Goal: Task Accomplishment & Management: Manage account settings

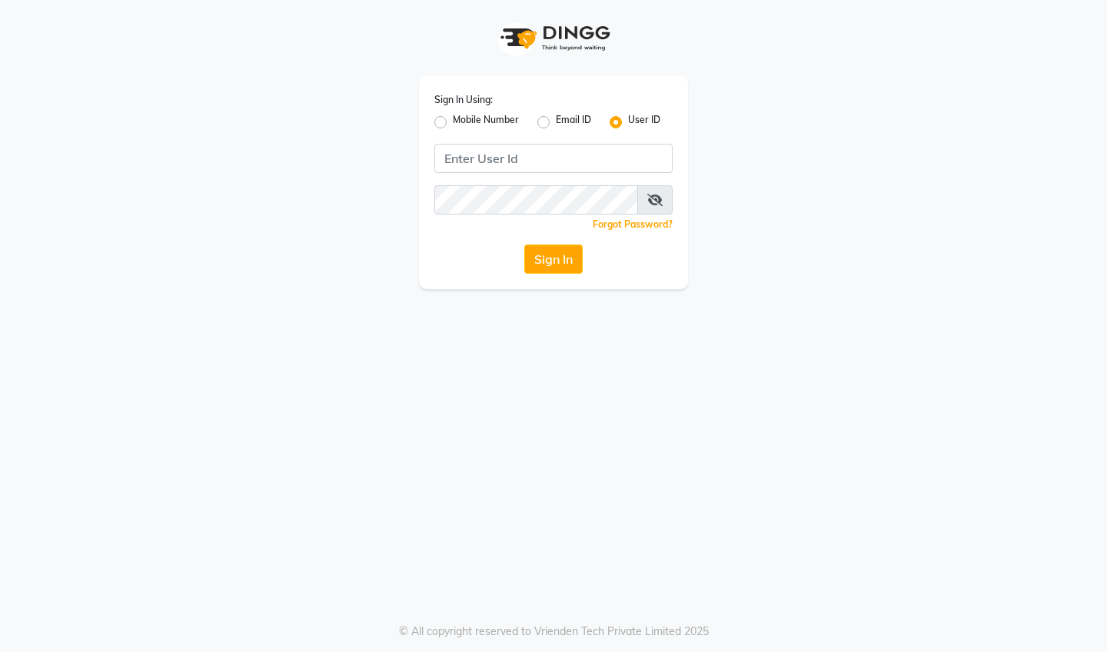
click at [453, 121] on label "Mobile Number" at bounding box center [486, 122] width 66 height 18
click at [453, 121] on input "Mobile Number" at bounding box center [458, 118] width 10 height 10
radio input "true"
radio input "false"
click at [516, 160] on input "Username" at bounding box center [579, 158] width 187 height 29
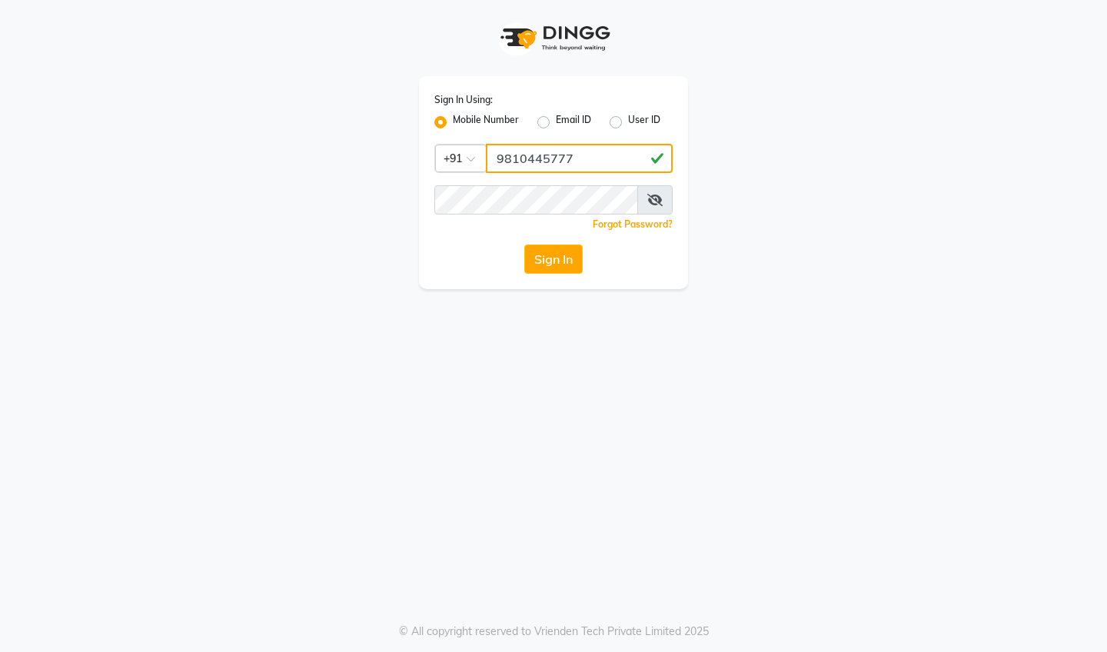
type input "9810445777"
click at [565, 264] on button "Sign In" at bounding box center [553, 258] width 58 height 29
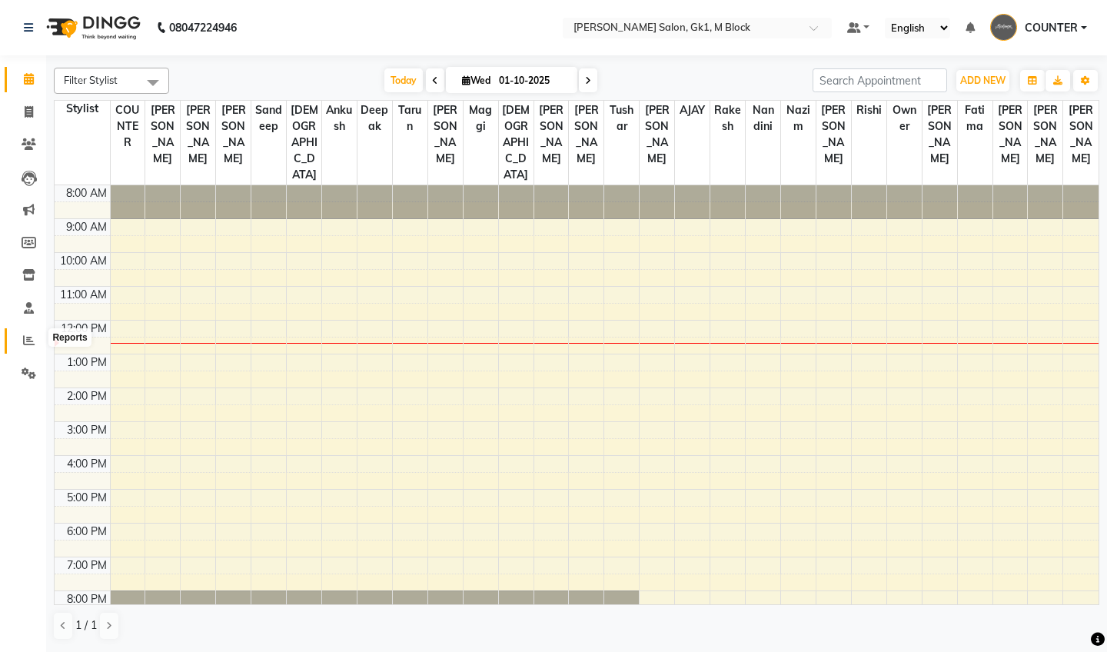
click at [36, 332] on span at bounding box center [28, 341] width 27 height 18
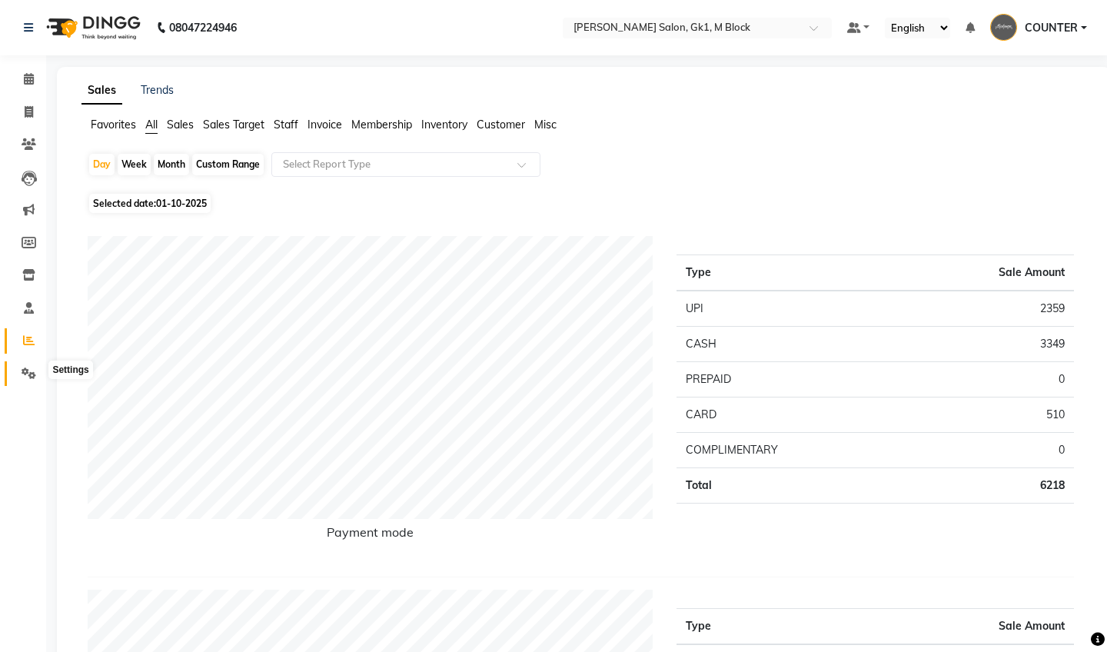
click at [31, 370] on icon at bounding box center [29, 373] width 15 height 12
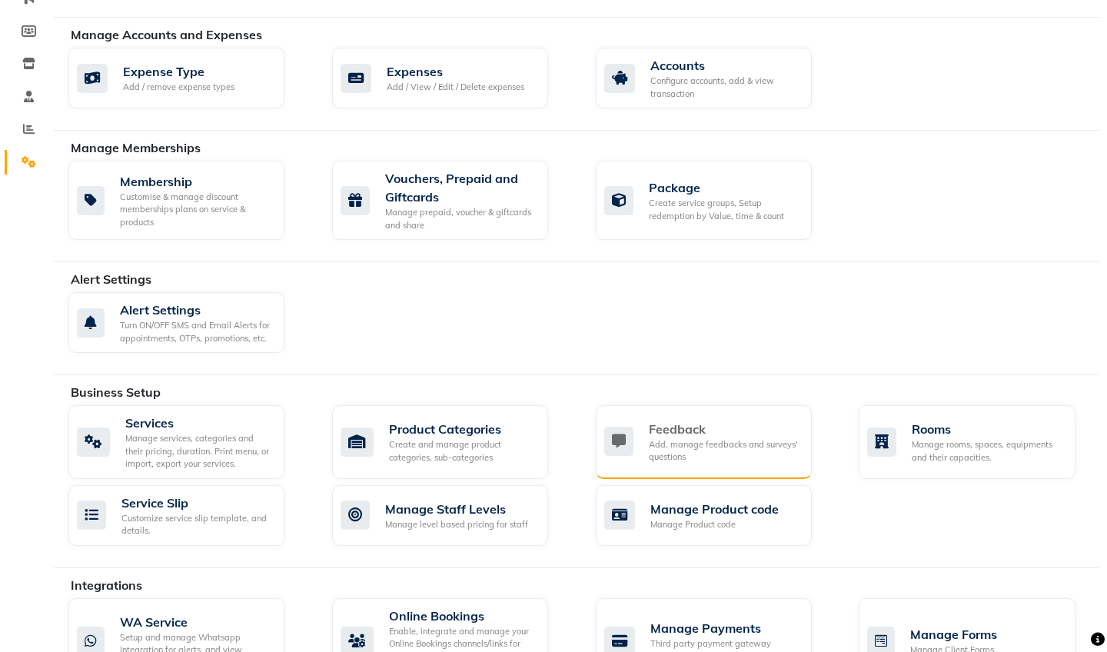
scroll to position [262, 0]
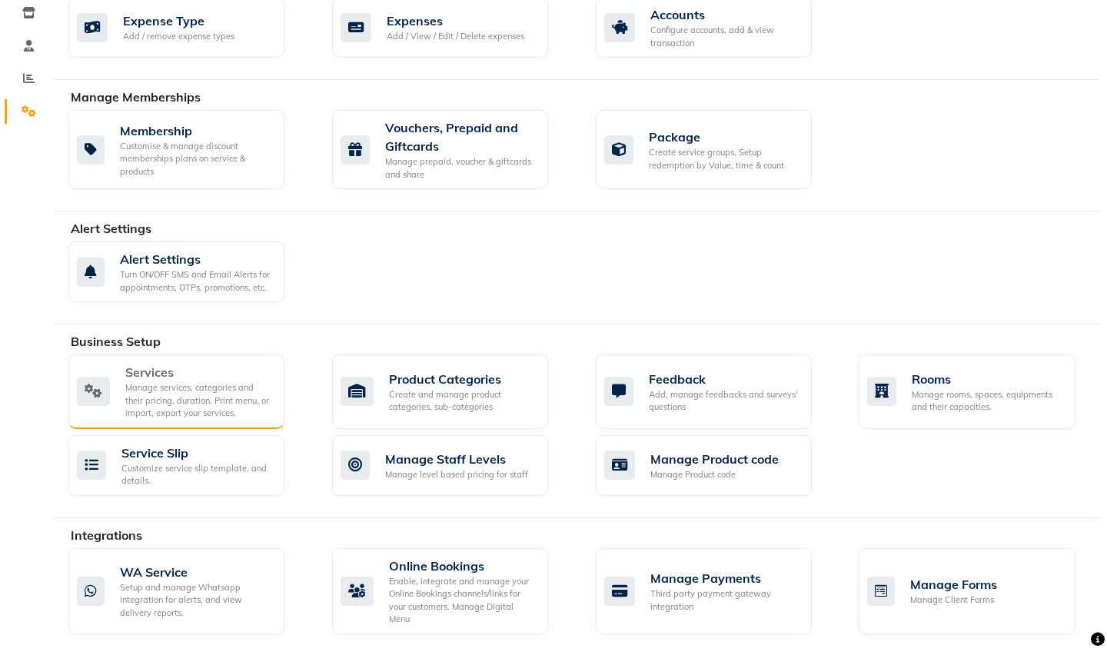
click at [141, 376] on div "Services" at bounding box center [198, 372] width 147 height 18
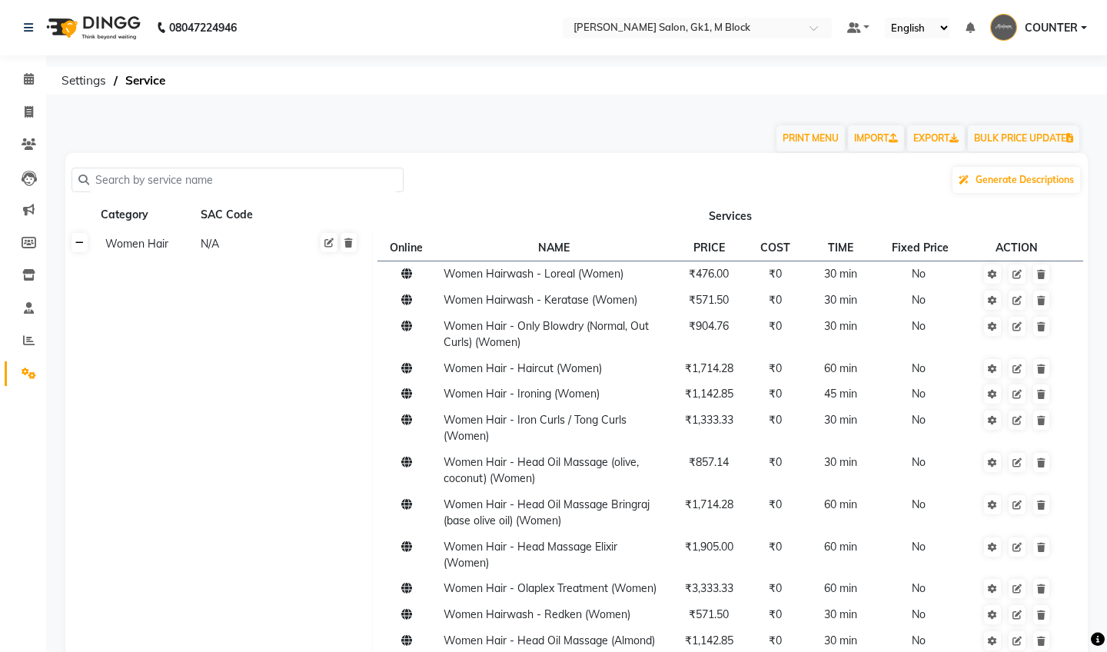
click at [80, 238] on icon at bounding box center [79, 242] width 8 height 9
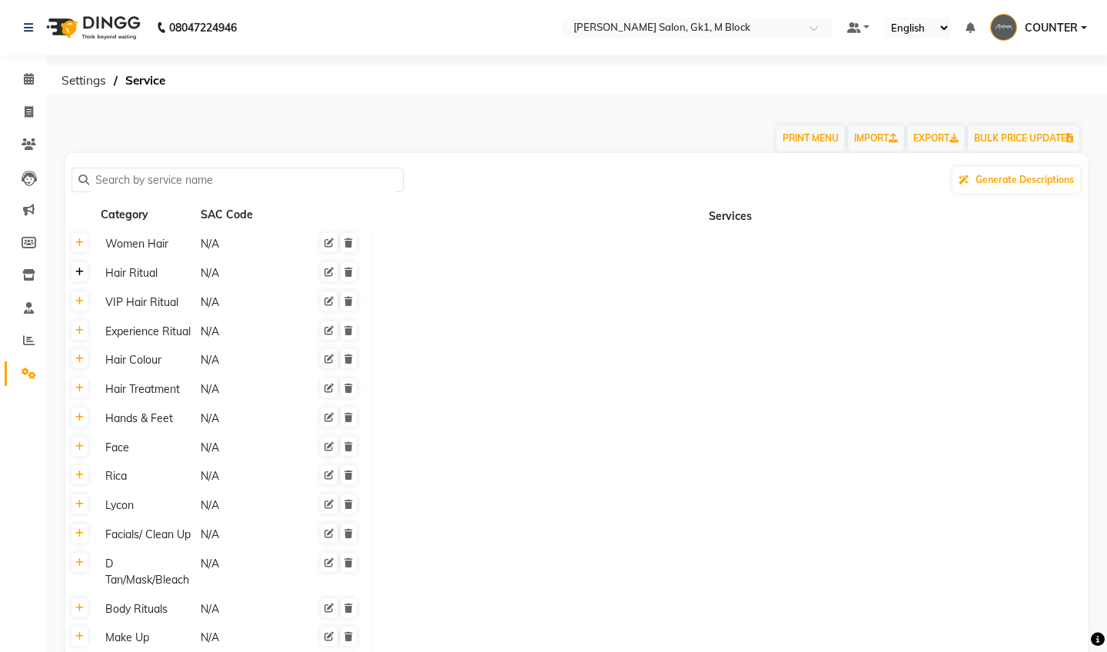
click at [84, 276] on link at bounding box center [79, 271] width 16 height 19
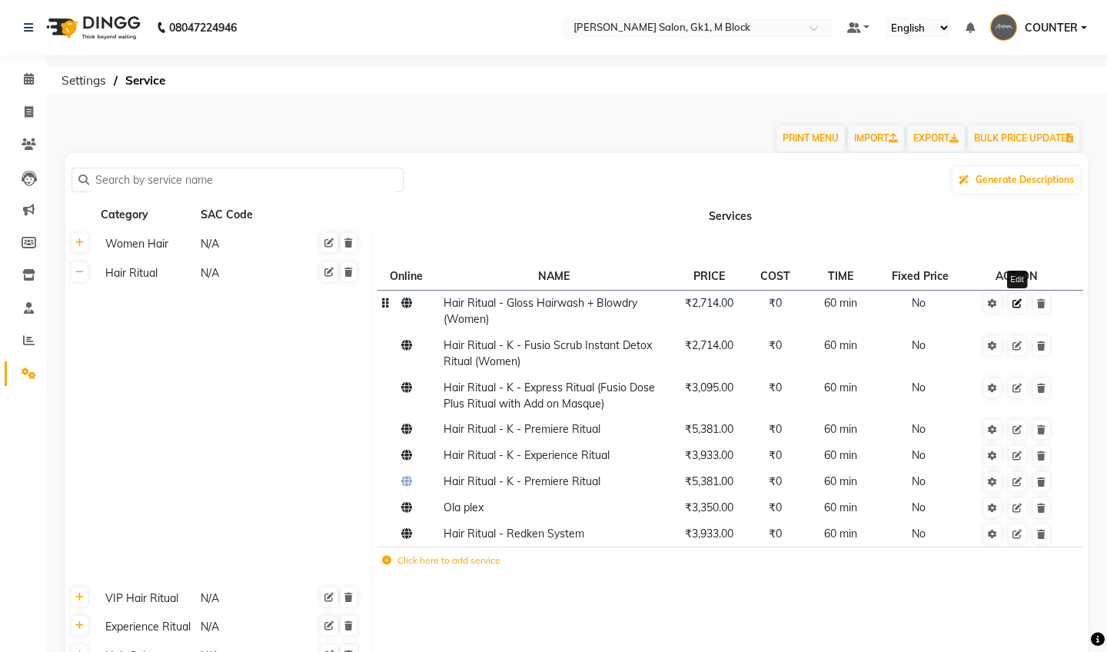
click at [1018, 306] on icon at bounding box center [1016, 303] width 9 height 9
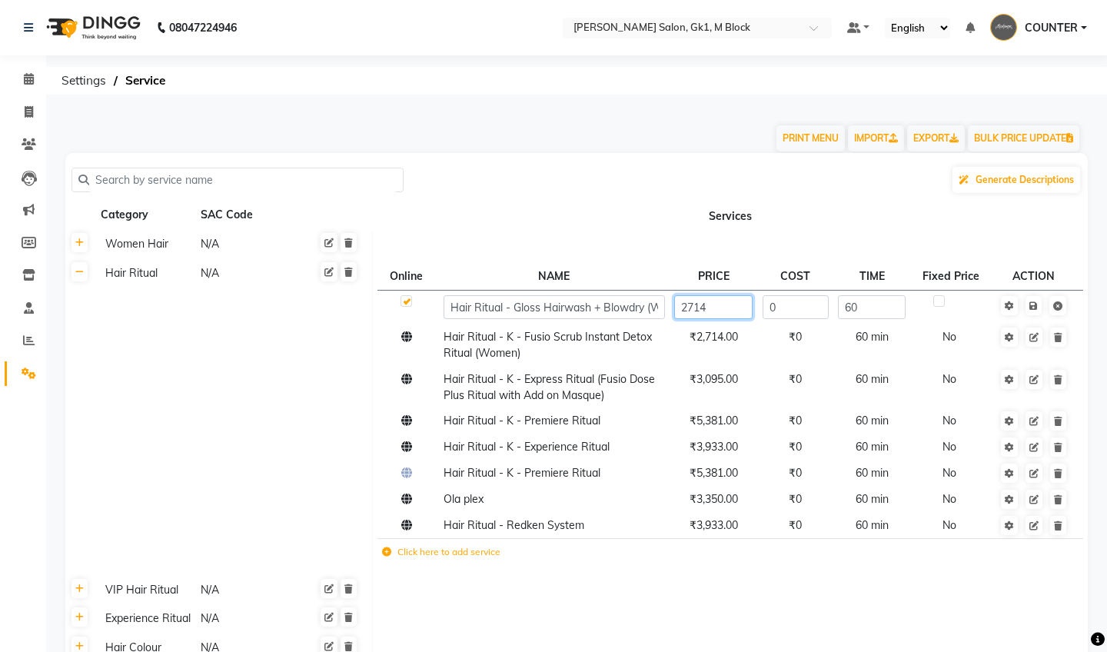
click at [736, 311] on input "2714" at bounding box center [713, 307] width 78 height 24
type input "2571.42"
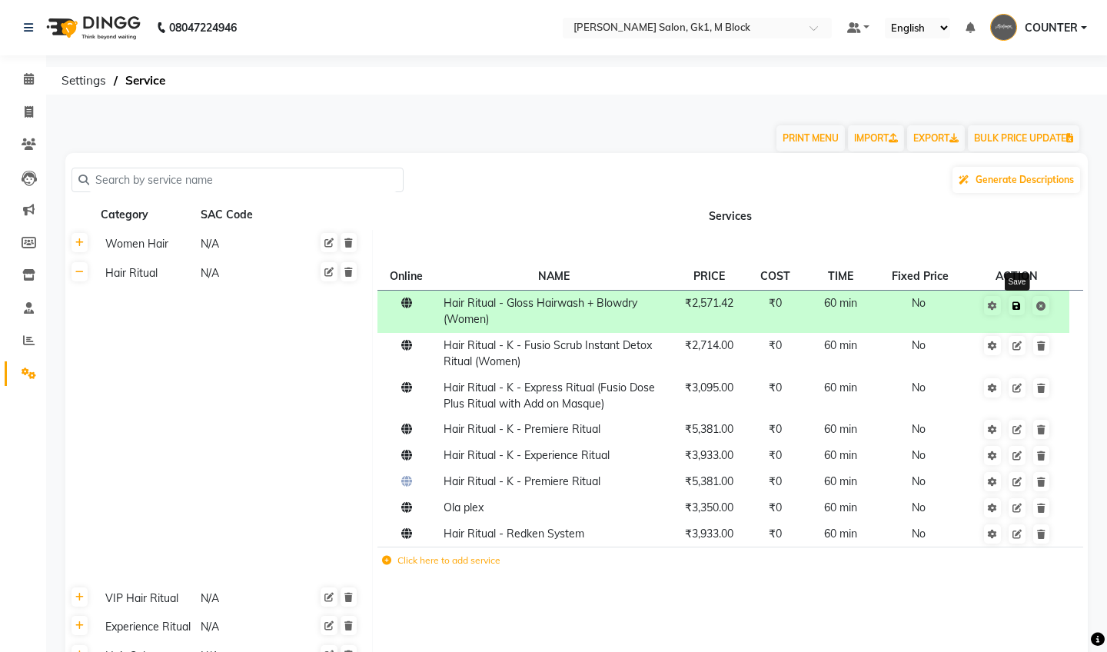
click at [1035, 305] on span "Save" at bounding box center [1026, 304] width 48 height 15
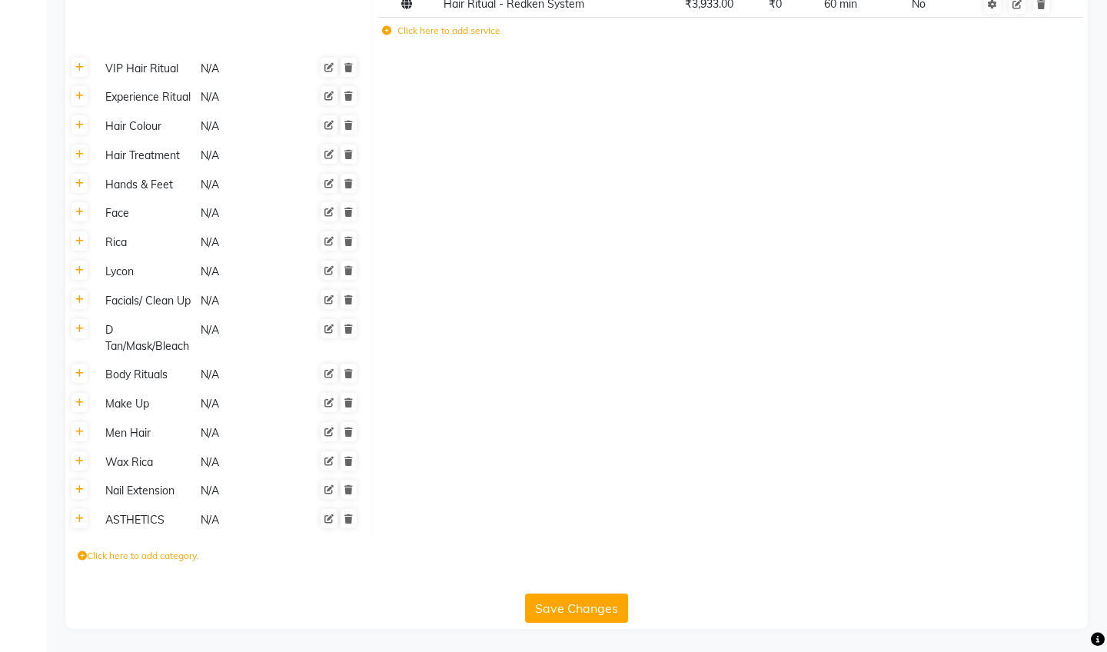
scroll to position [530, 0]
click at [575, 612] on button "Save Changes" at bounding box center [576, 607] width 103 height 29
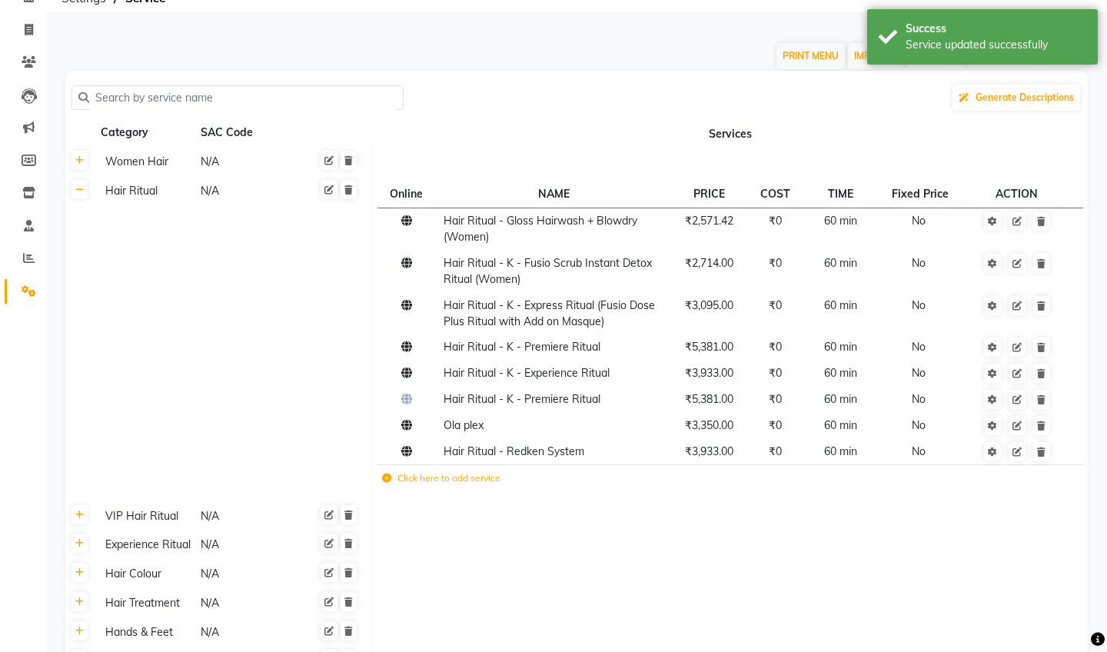
scroll to position [66, 0]
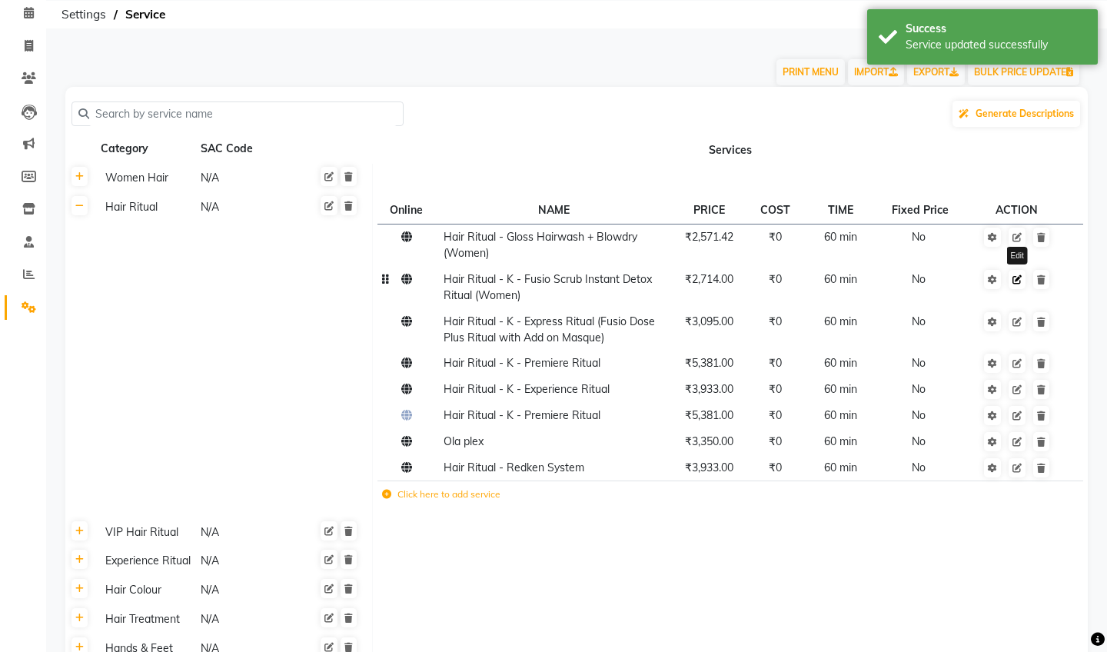
click at [1019, 278] on icon at bounding box center [1016, 279] width 9 height 9
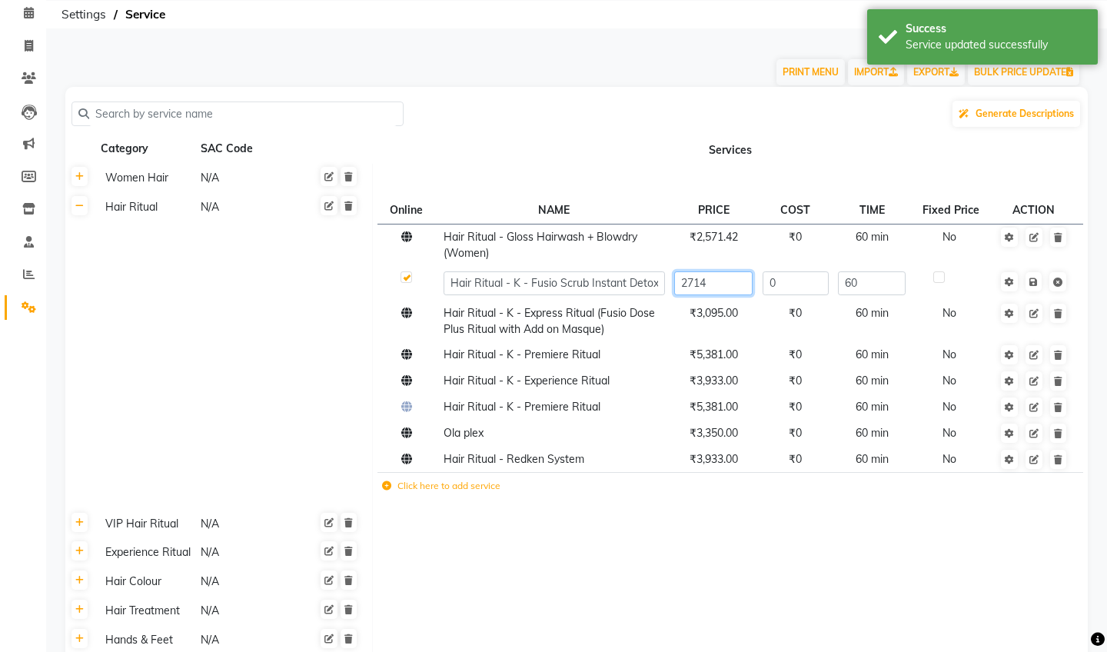
click at [713, 289] on input "2714" at bounding box center [713, 283] width 78 height 24
type input "2"
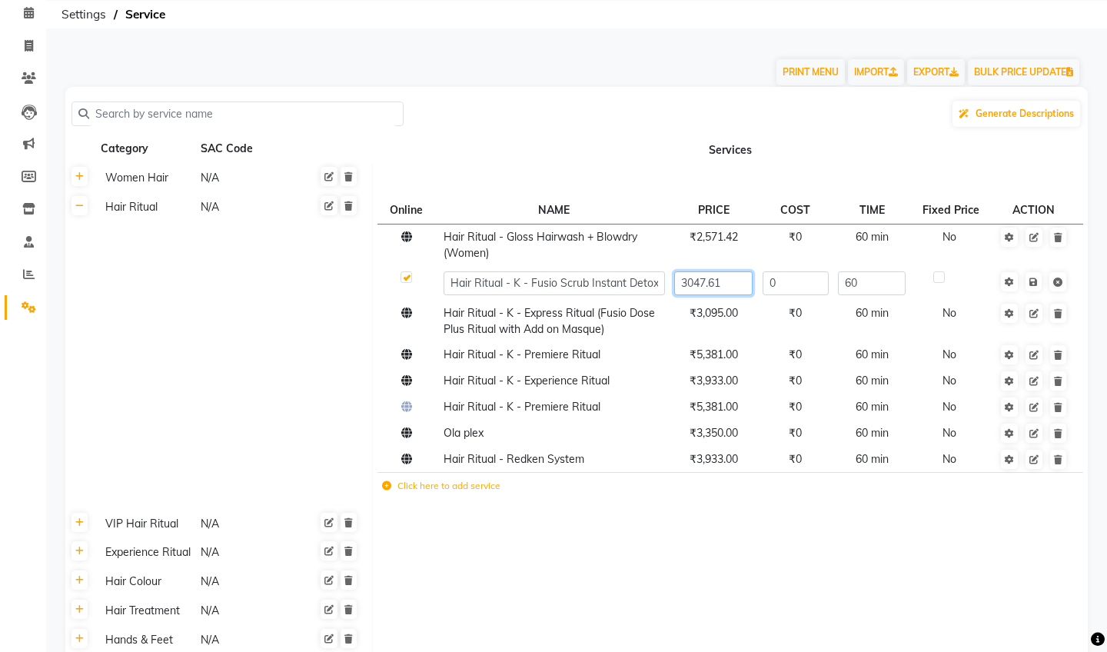
type input "3047.619"
click at [1032, 286] on span "Save" at bounding box center [1043, 280] width 48 height 15
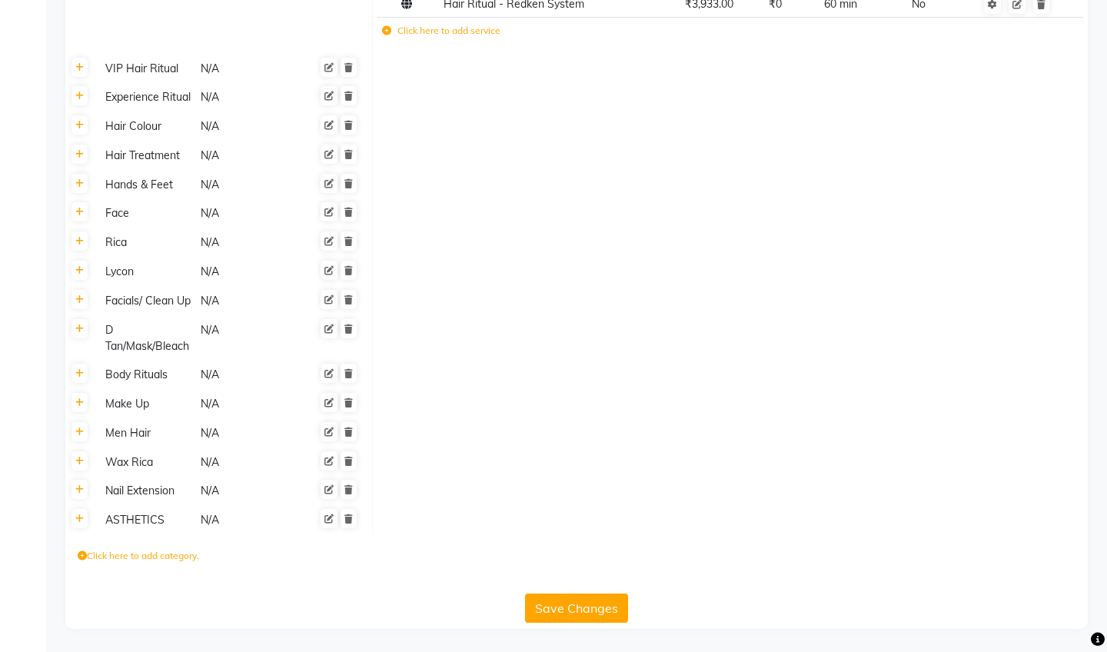
scroll to position [530, 0]
click at [579, 609] on button "Save Changes" at bounding box center [576, 607] width 103 height 29
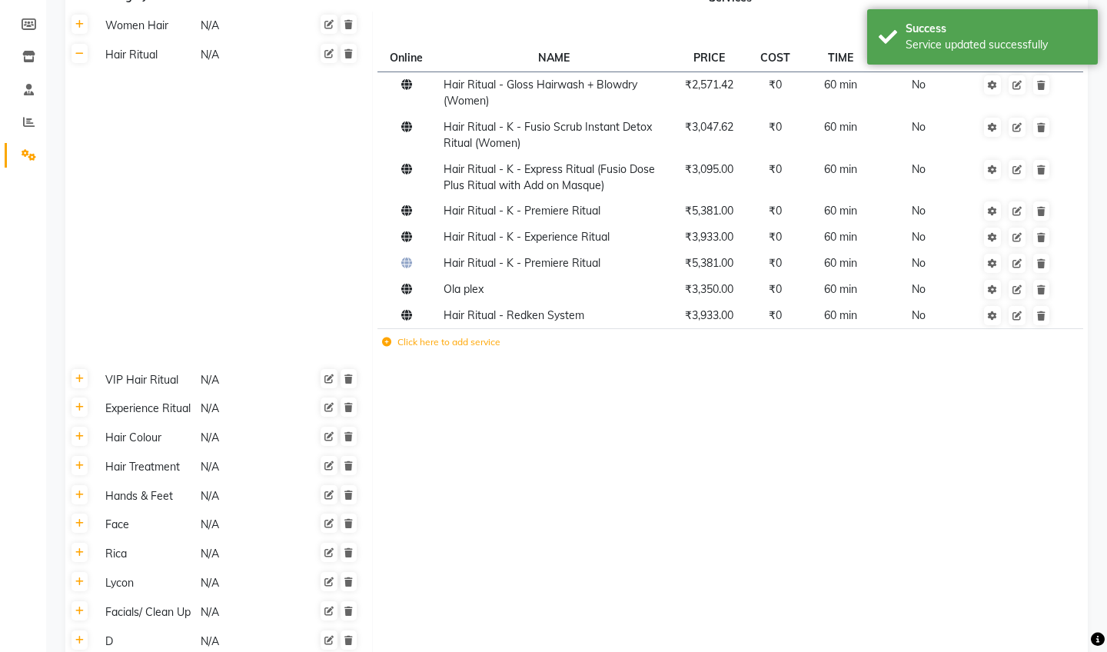
scroll to position [200, 0]
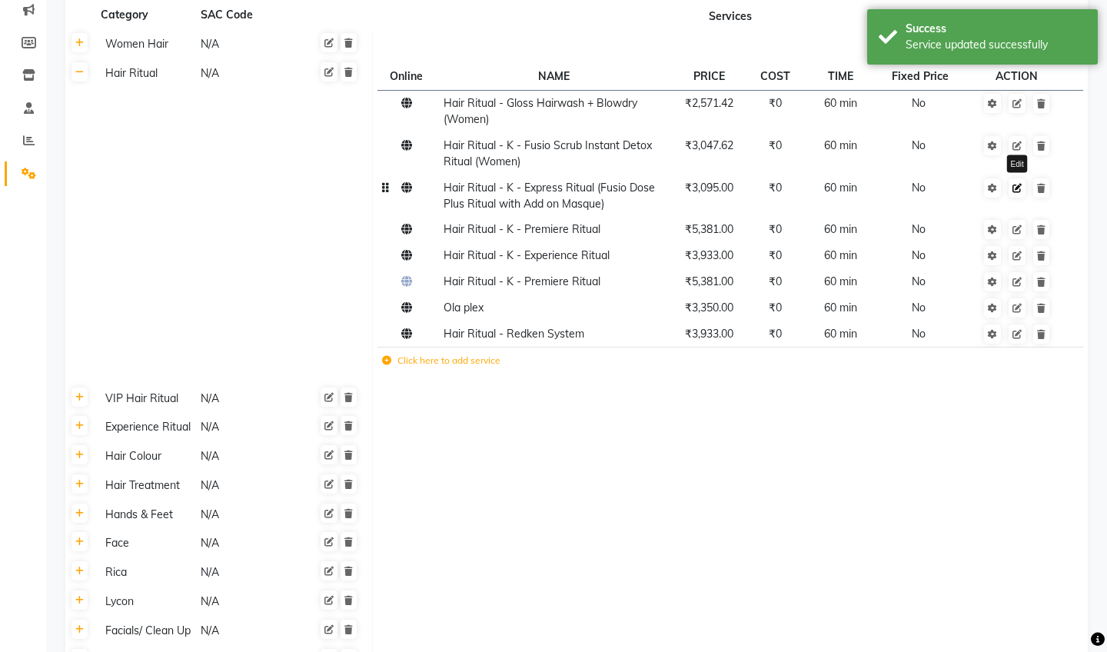
click at [1021, 184] on icon at bounding box center [1016, 188] width 9 height 9
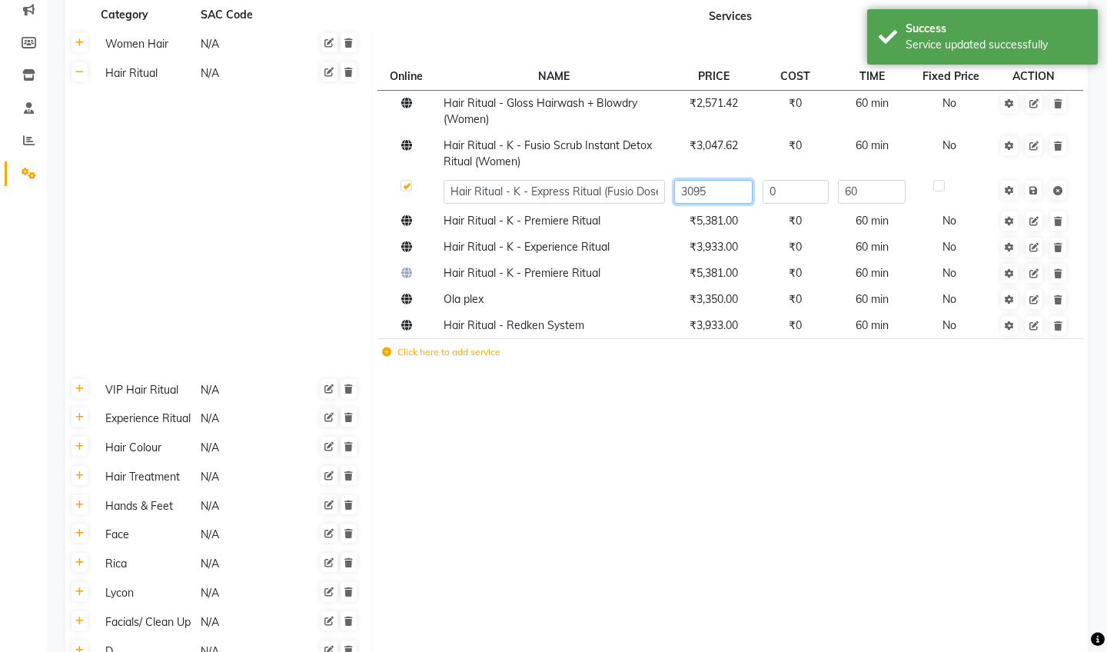
click at [743, 191] on input "3095" at bounding box center [713, 192] width 78 height 24
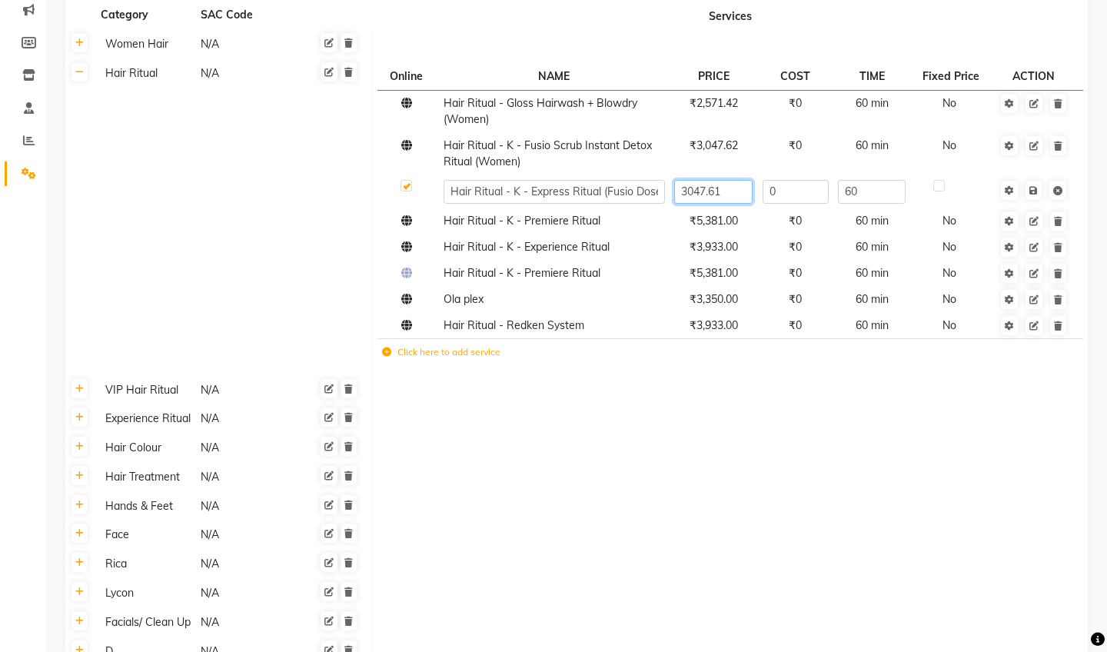
type input "3047.619"
click at [1036, 195] on span "Save" at bounding box center [1043, 188] width 48 height 15
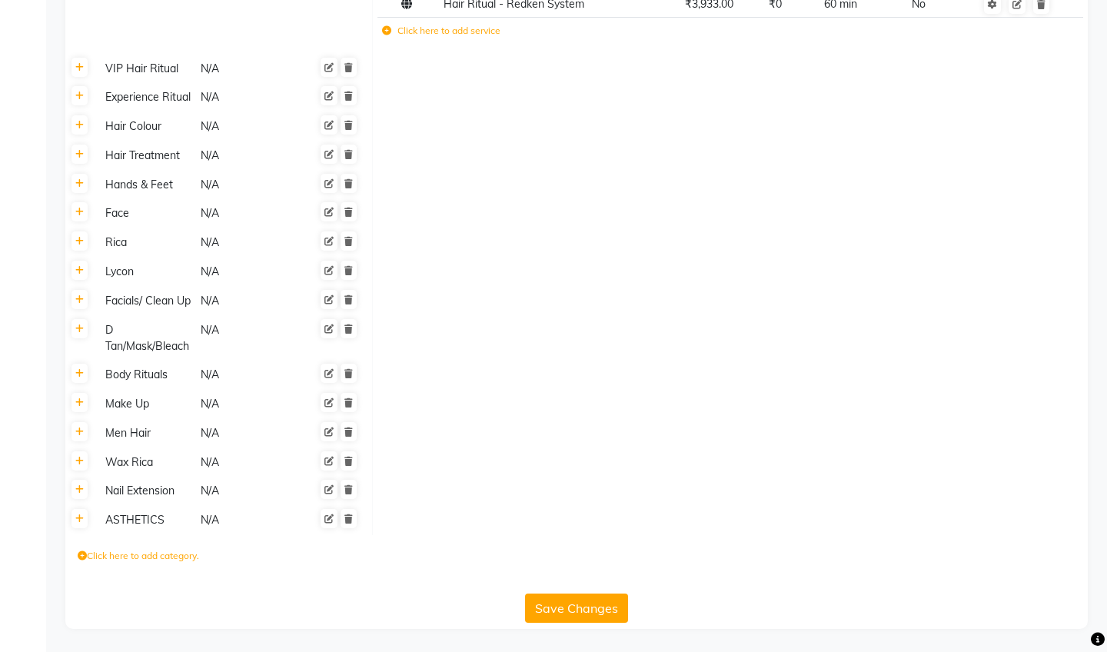
scroll to position [530, 0]
click at [578, 605] on button "Save Changes" at bounding box center [576, 607] width 103 height 29
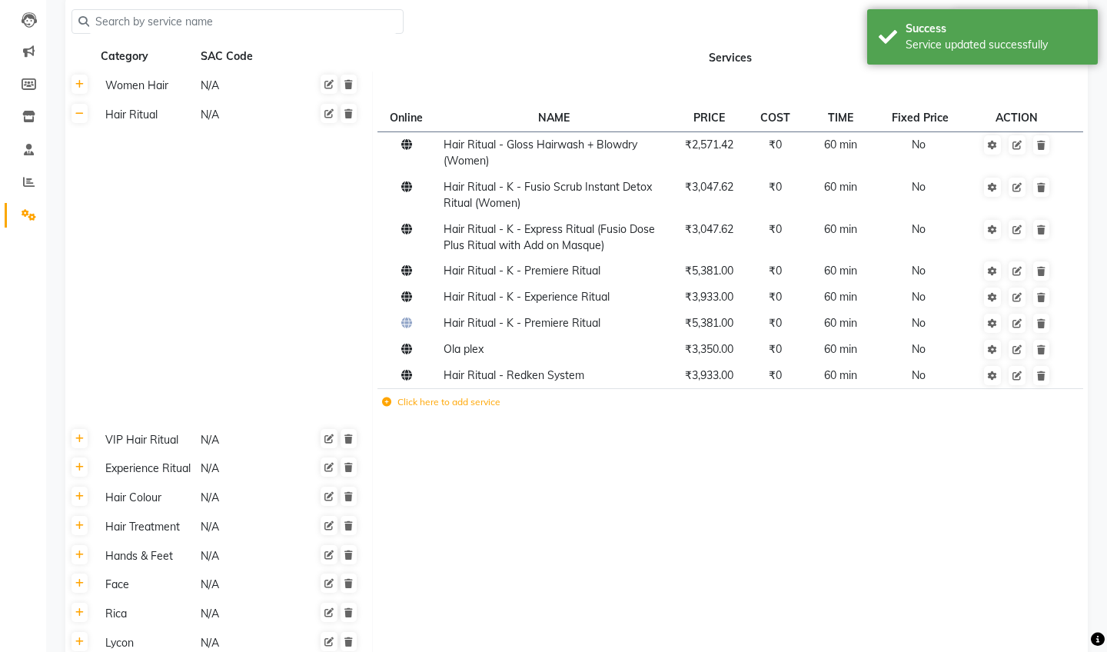
scroll to position [80, 0]
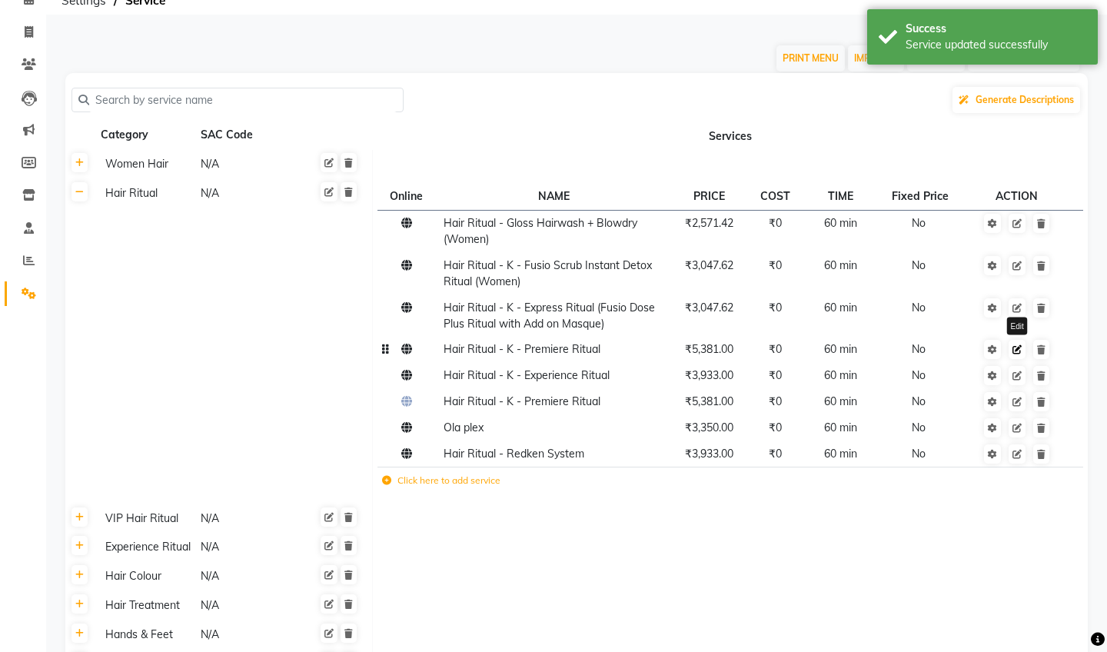
click at [1020, 352] on icon at bounding box center [1016, 349] width 9 height 9
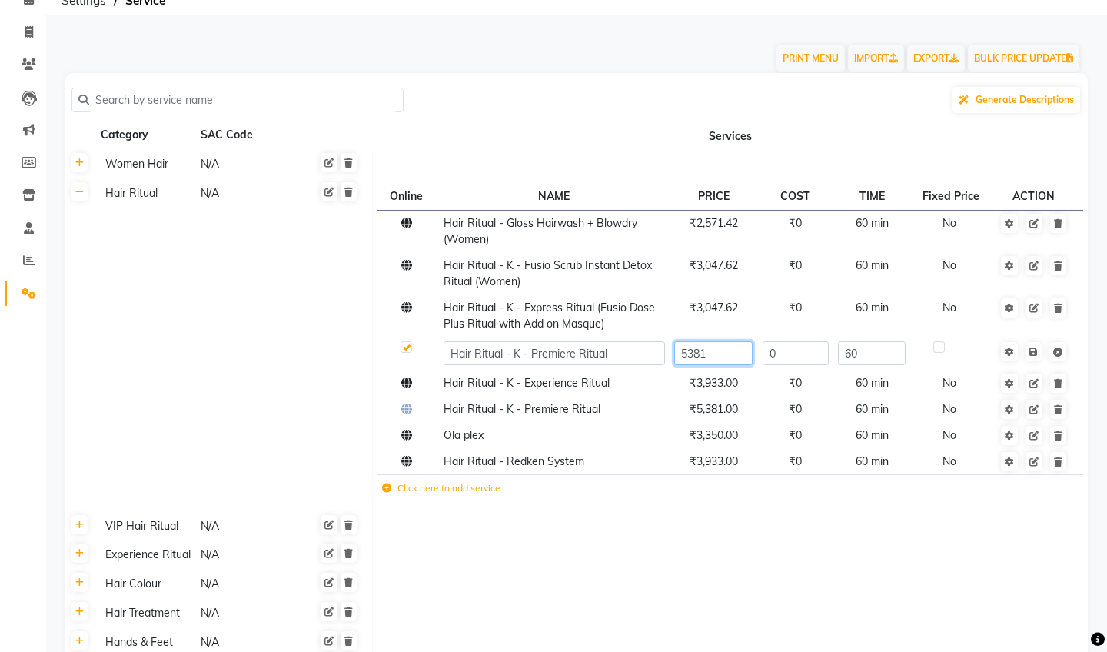
click at [737, 354] on input "5381" at bounding box center [713, 353] width 78 height 24
type input "5714.28"
click at [1038, 354] on span "Save" at bounding box center [1043, 350] width 48 height 15
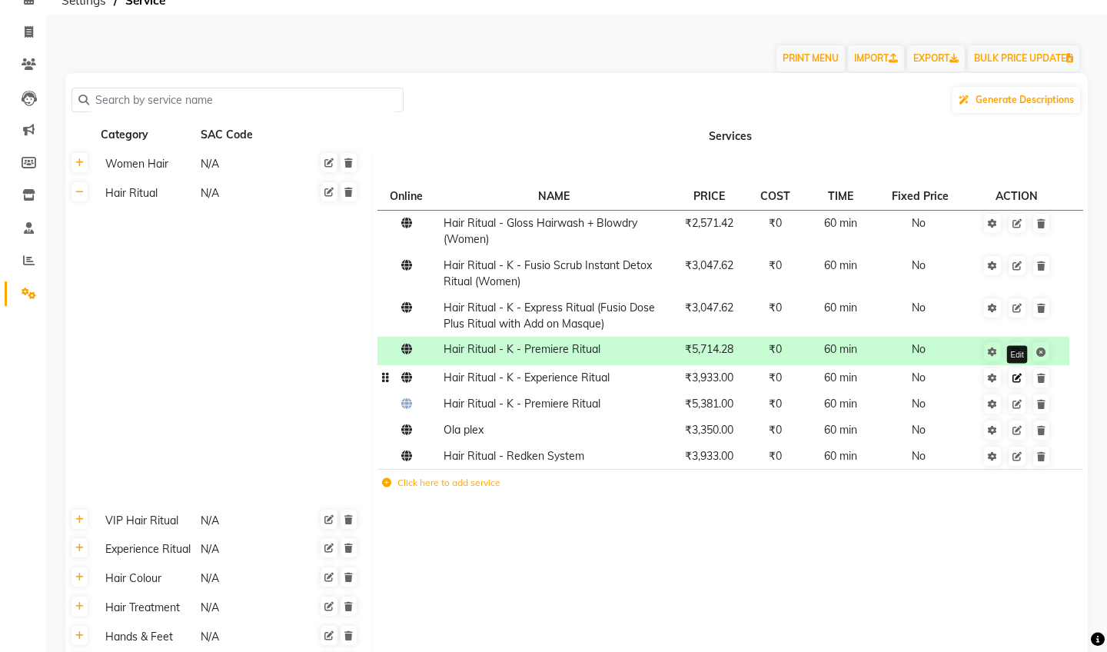
click at [1024, 383] on link at bounding box center [1016, 377] width 17 height 19
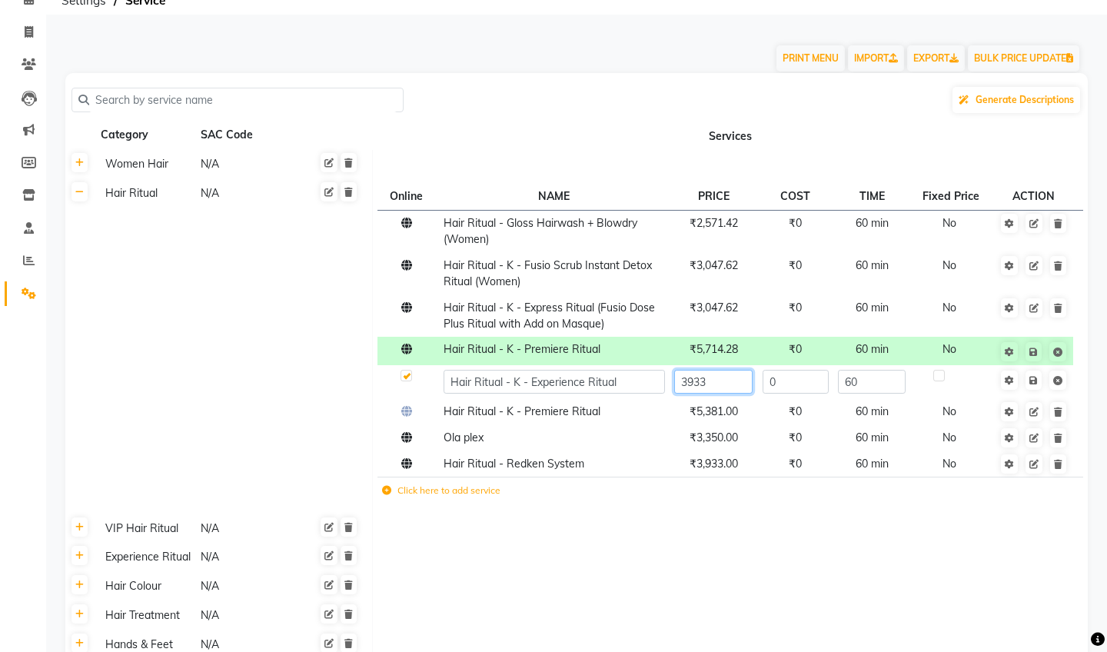
click at [742, 380] on input "3933" at bounding box center [713, 382] width 78 height 24
type input "393"
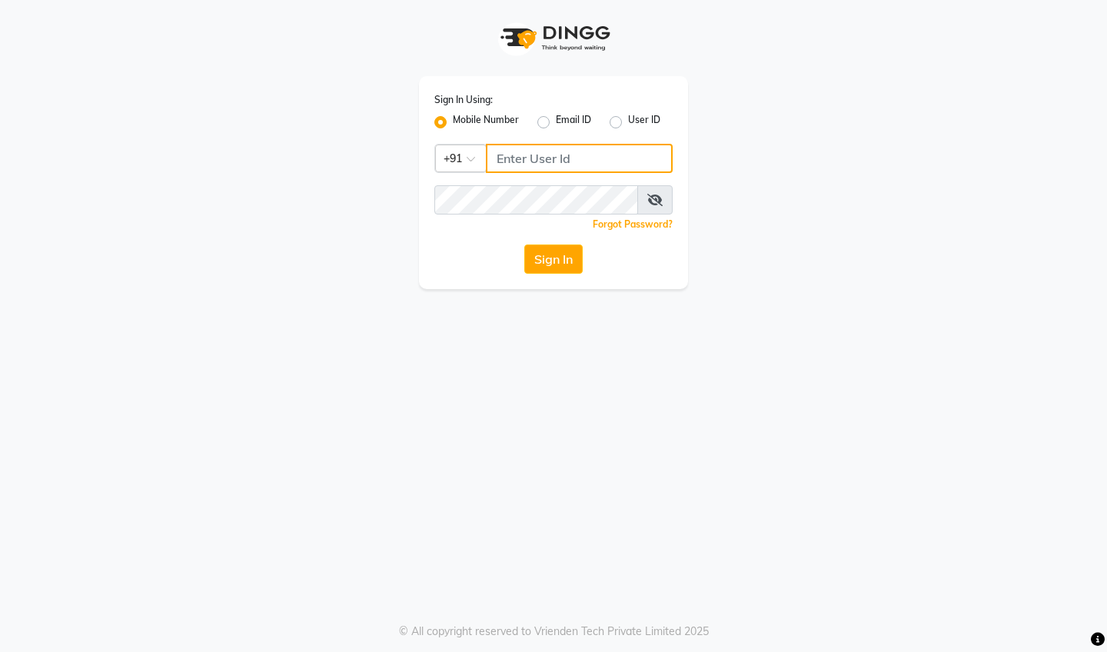
click at [510, 154] on input "Username" at bounding box center [579, 158] width 187 height 29
type input "9"
type input "9990009999"
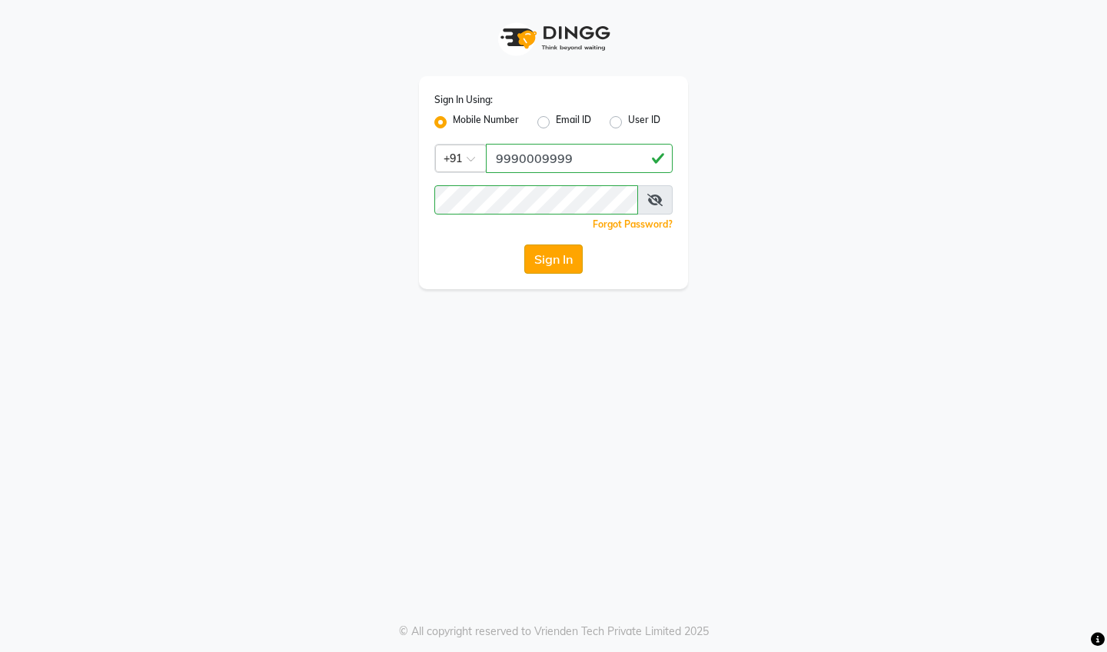
click at [547, 266] on button "Sign In" at bounding box center [553, 258] width 58 height 29
click at [540, 264] on button "Sign In" at bounding box center [553, 258] width 58 height 29
